Goal: Task Accomplishment & Management: Use online tool/utility

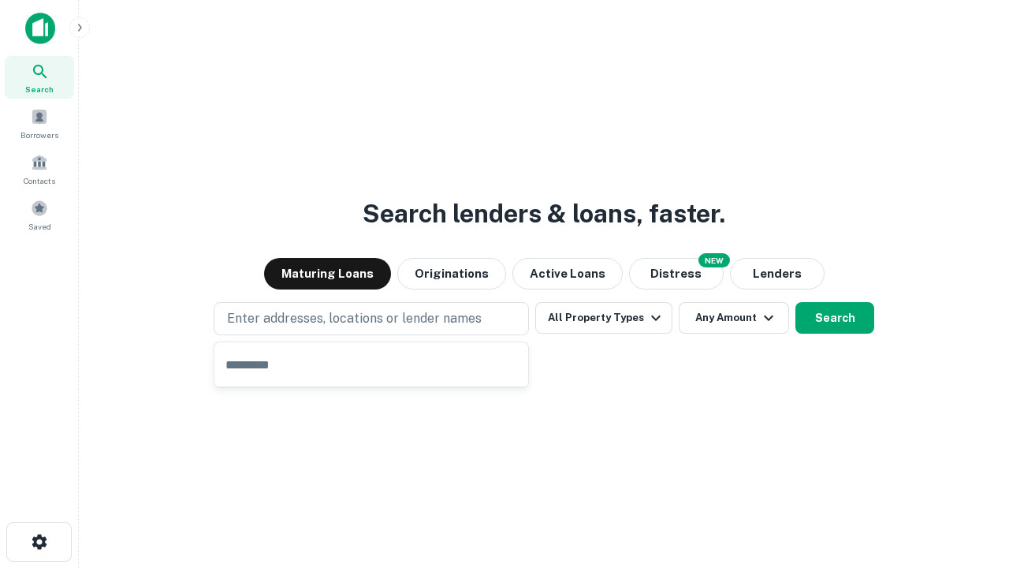
type input "**********"
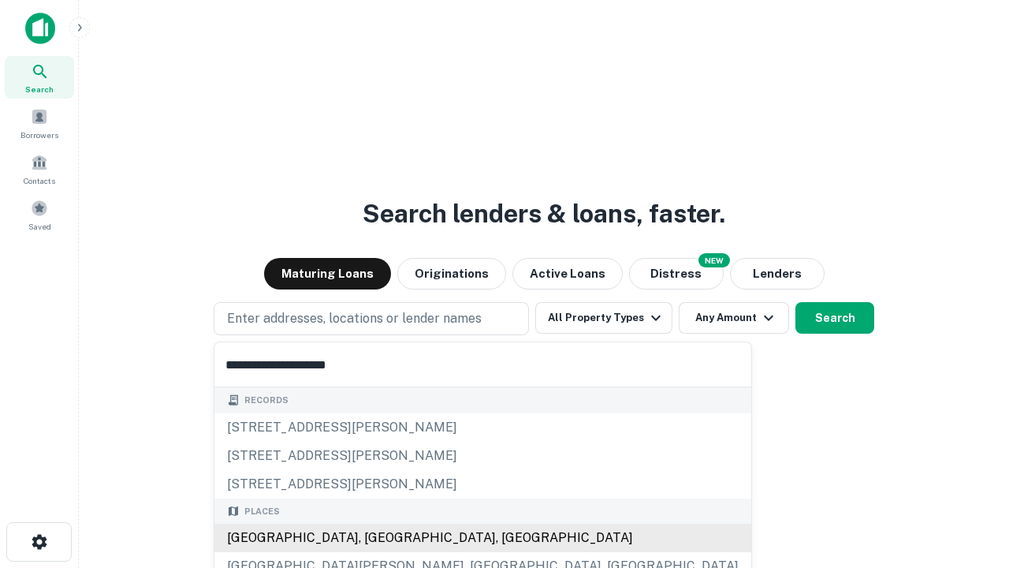
click at [377, 538] on div "Santa Monica, CA, USA" at bounding box center [482, 537] width 537 height 28
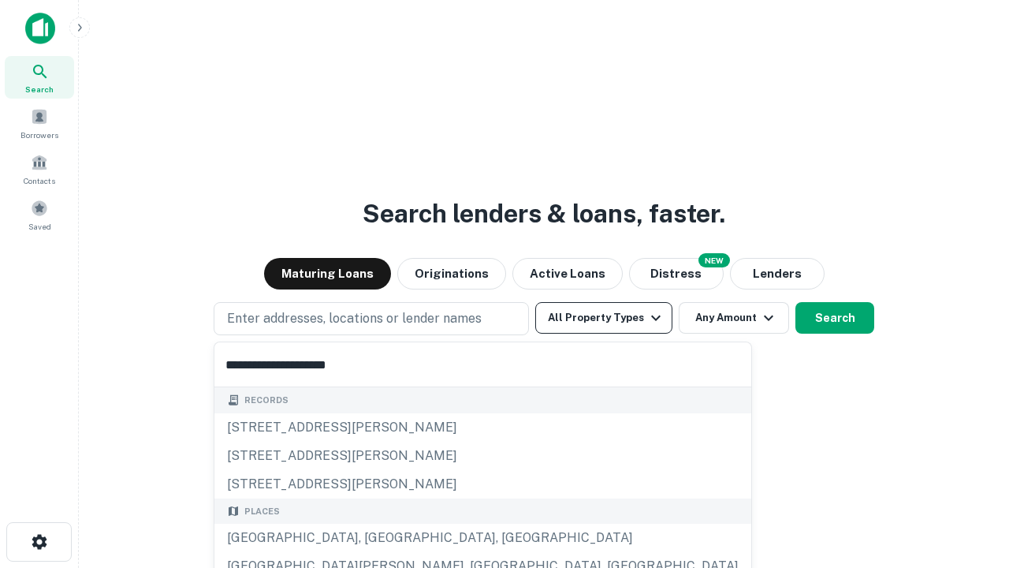
click at [604, 318] on button "All Property Types" at bounding box center [603, 318] width 137 height 32
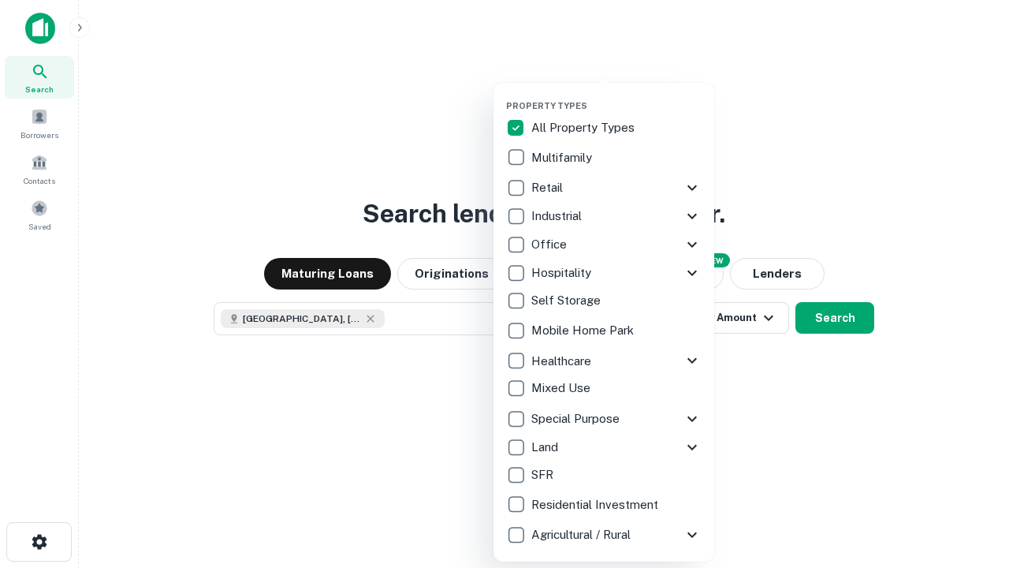
click at [616, 95] on button "button" at bounding box center [616, 95] width 221 height 1
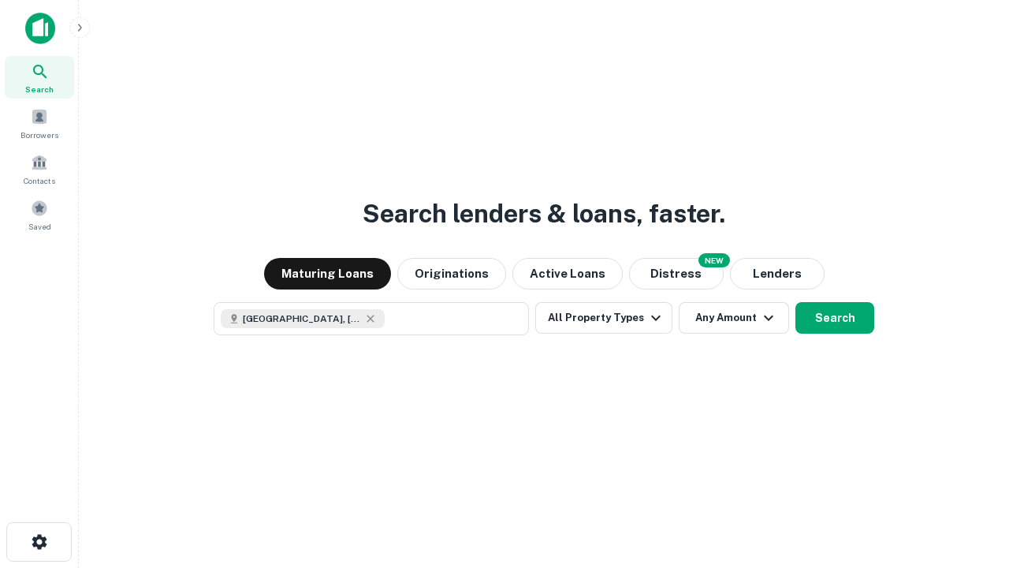
scroll to position [25, 0]
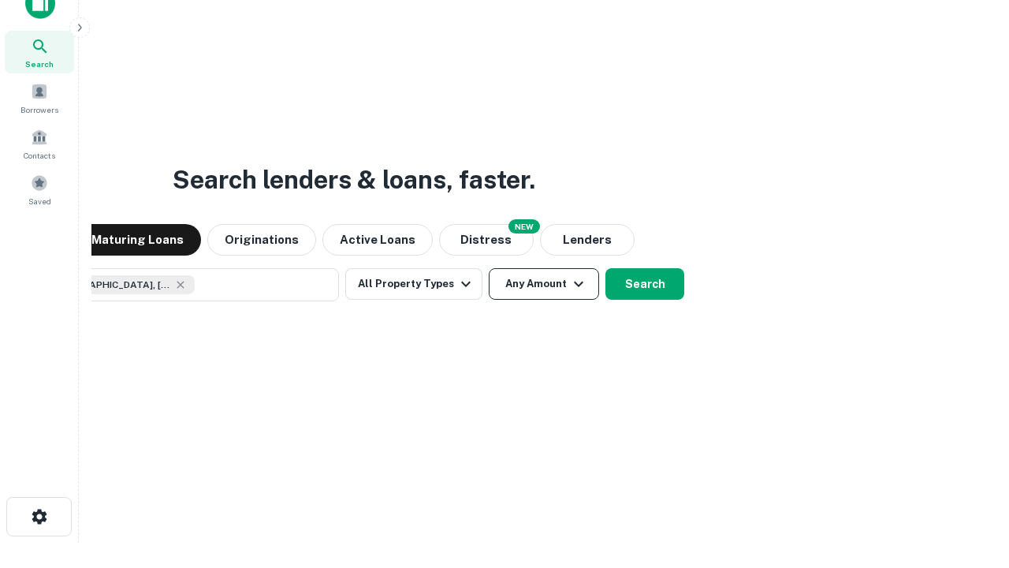
click at [489, 268] on button "Any Amount" at bounding box center [544, 284] width 110 height 32
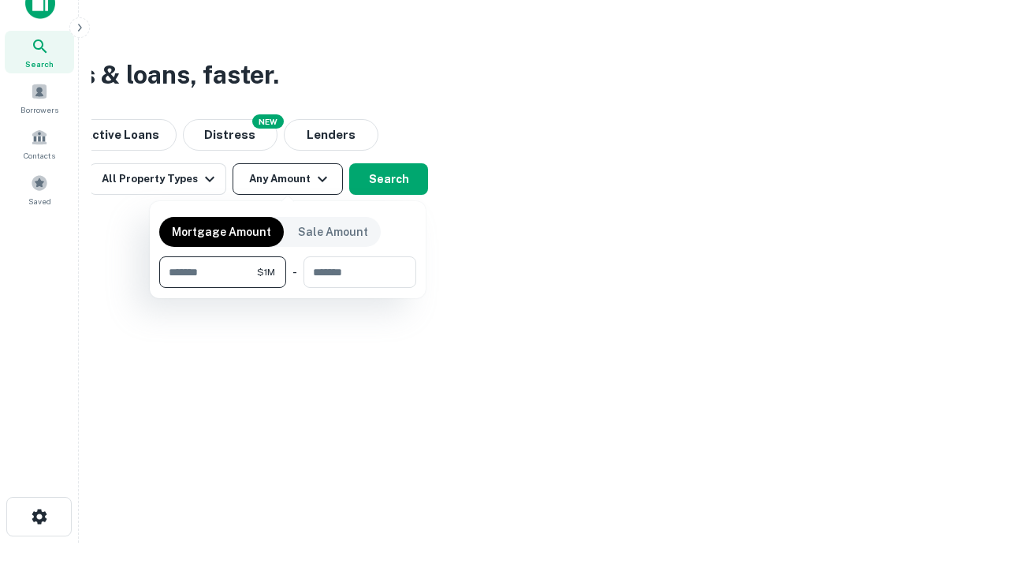
type input "*******"
click at [288, 288] on button "button" at bounding box center [287, 288] width 257 height 1
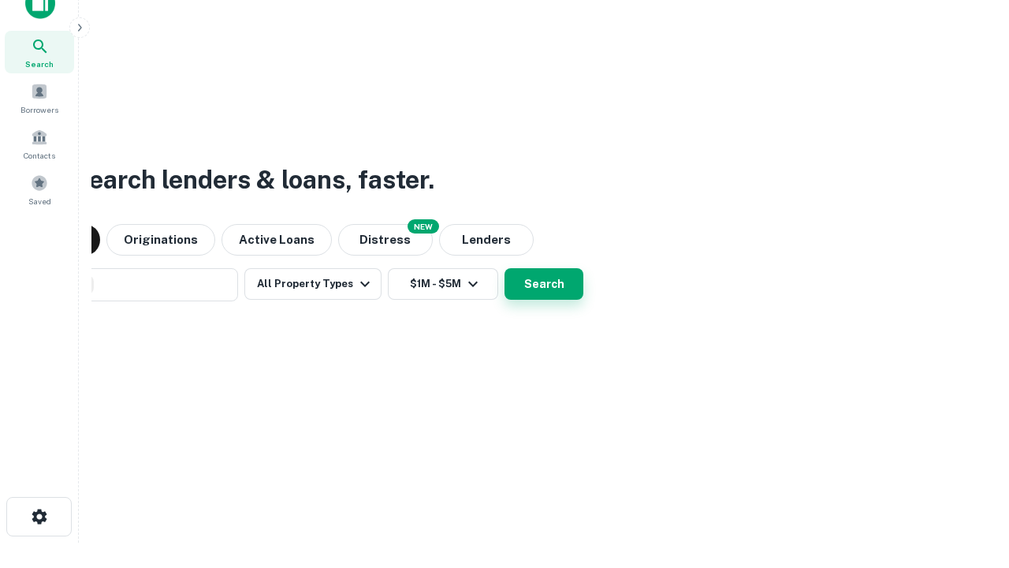
click at [505, 268] on button "Search" at bounding box center [544, 284] width 79 height 32
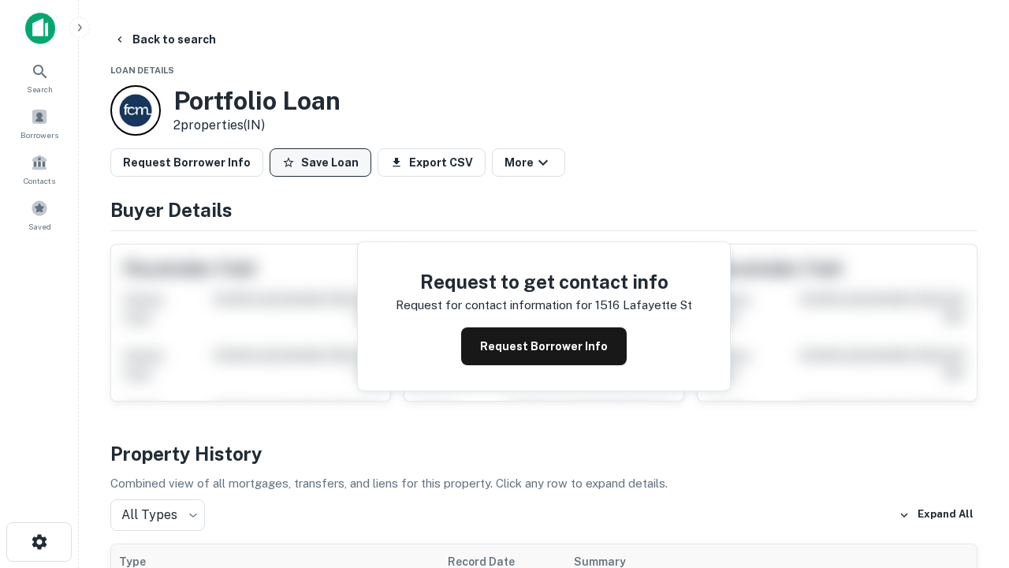
click at [320, 162] on button "Save Loan" at bounding box center [321, 162] width 102 height 28
click at [324, 162] on button "Loan Saved" at bounding box center [324, 162] width 109 height 28
